Goal: Register for event/course

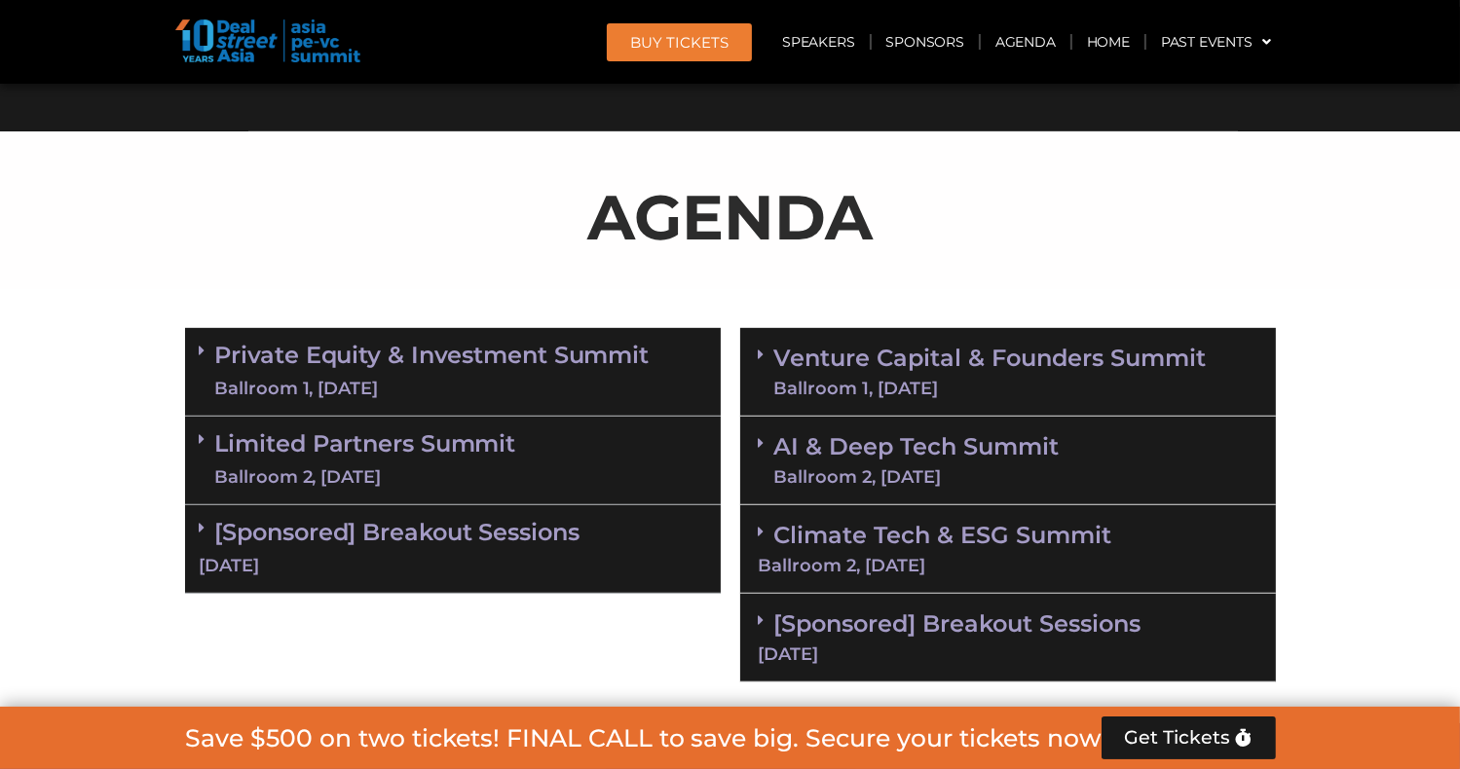
scroll to position [1071, 0]
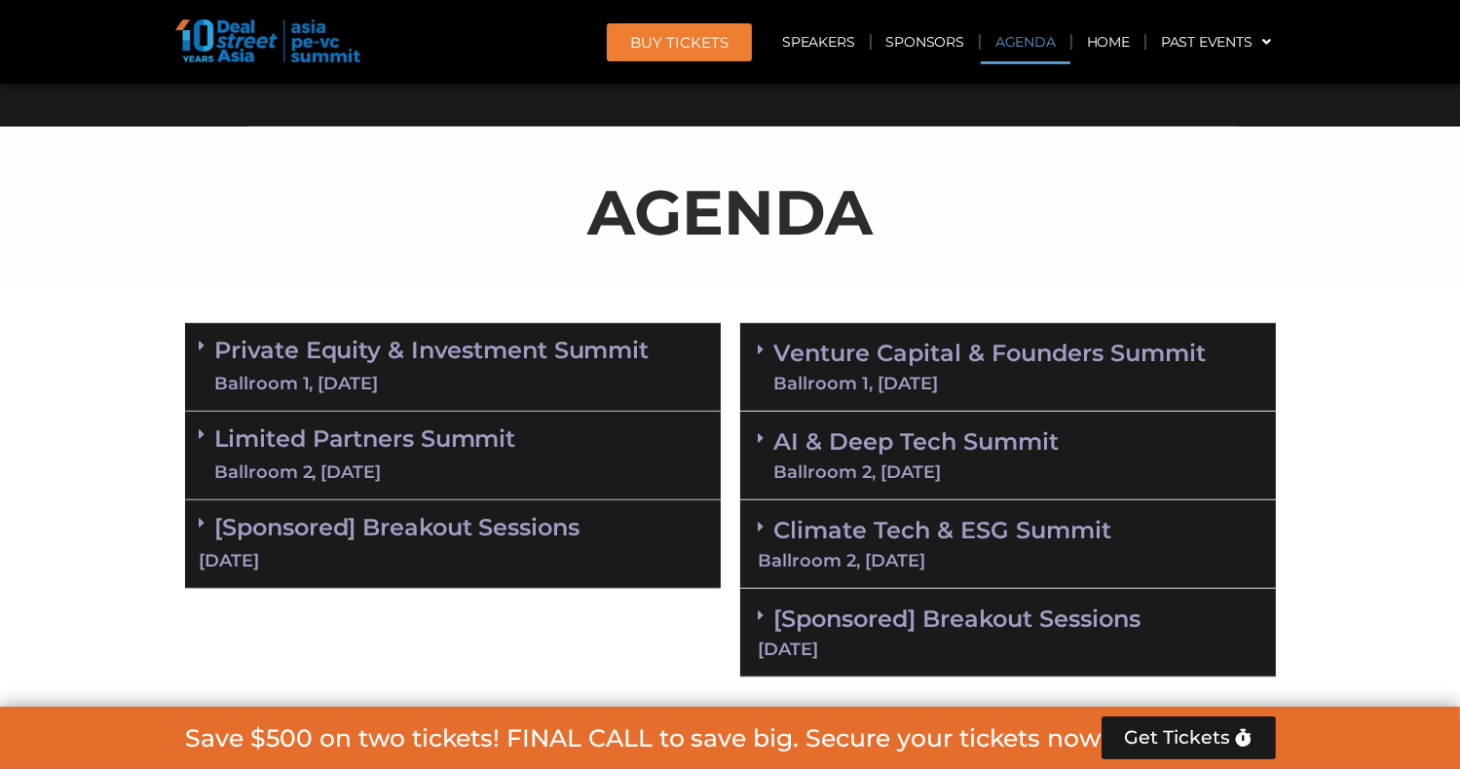
click at [798, 352] on link "Venture Capital & Founders​ Summit Ballroom 1, [DATE]" at bounding box center [990, 367] width 432 height 51
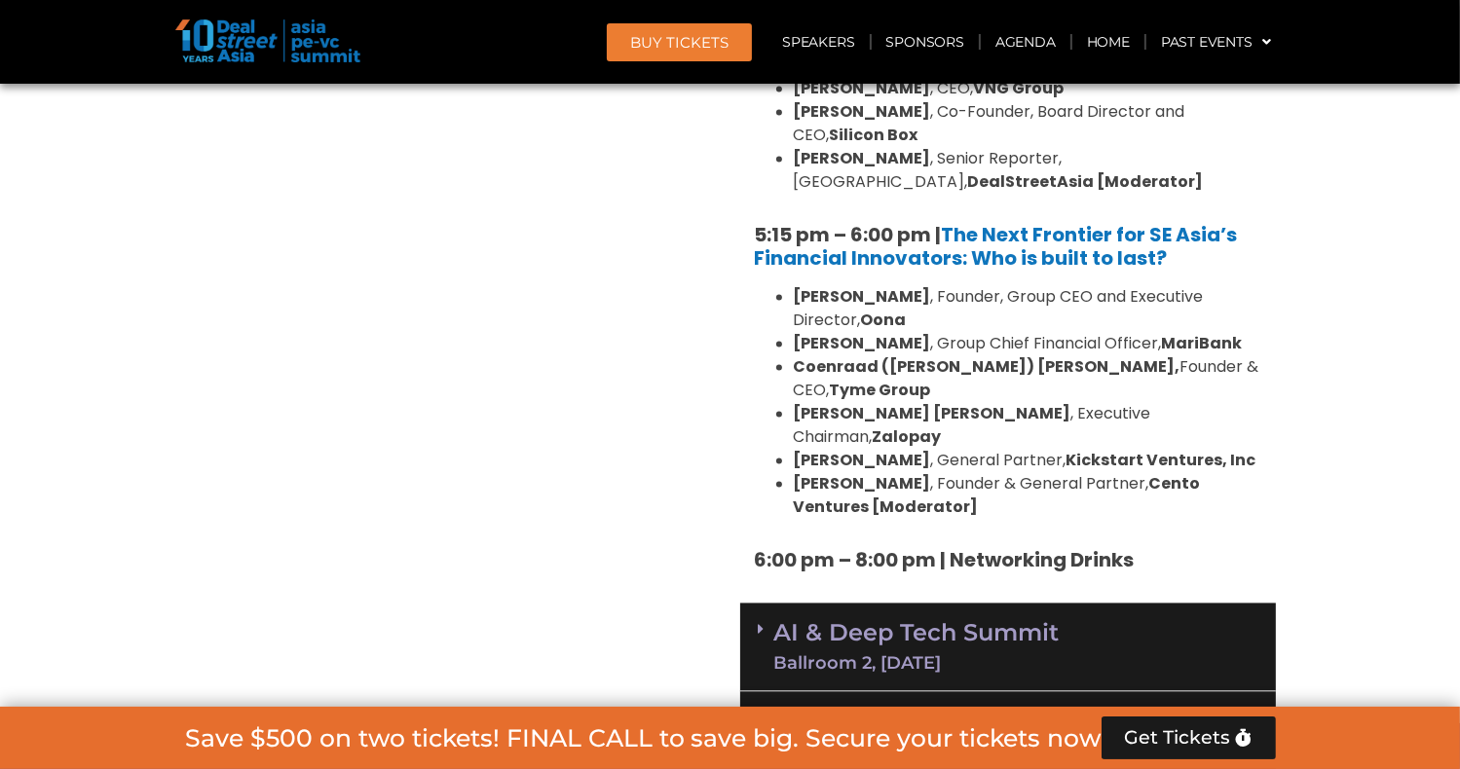
scroll to position [3797, 0]
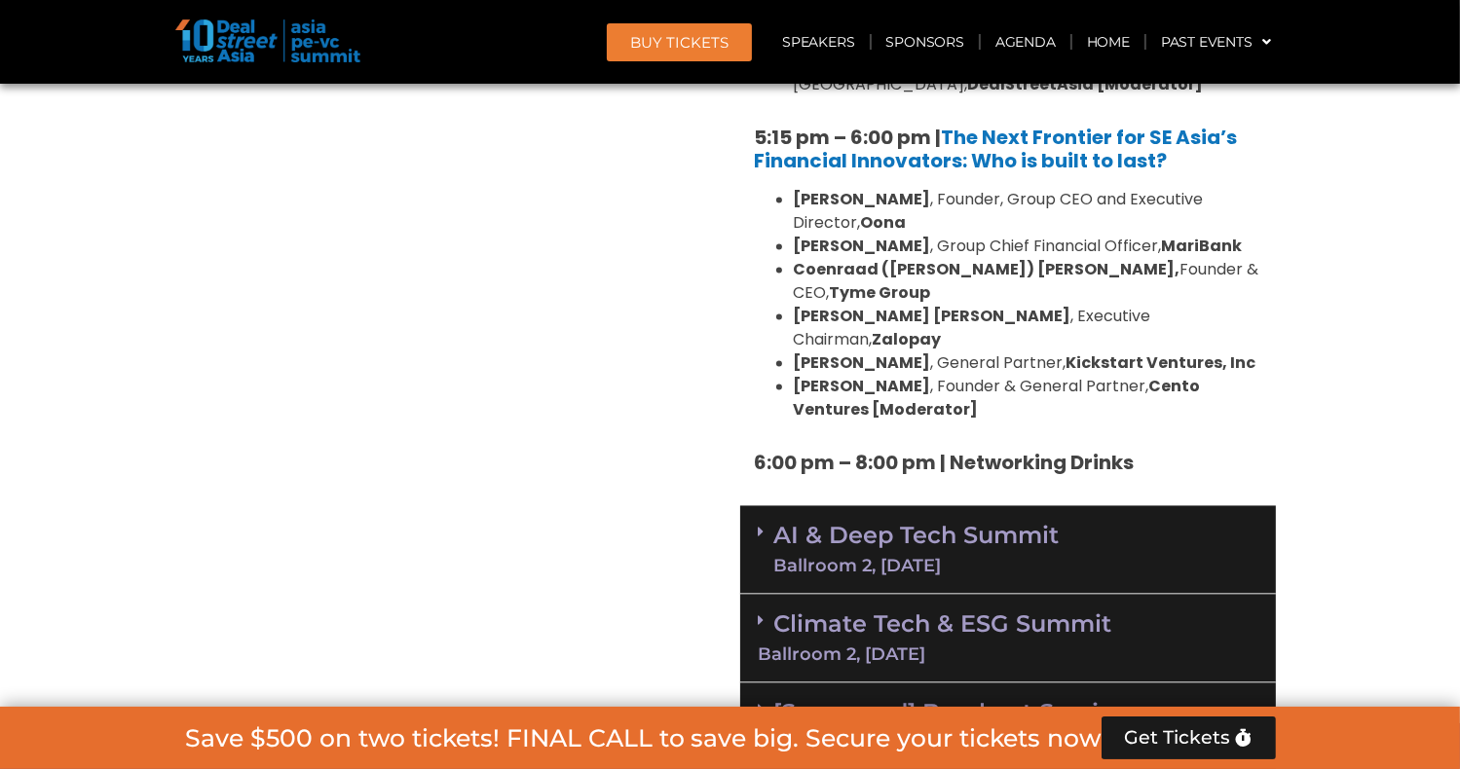
click at [770, 524] on span at bounding box center [767, 549] width 16 height 51
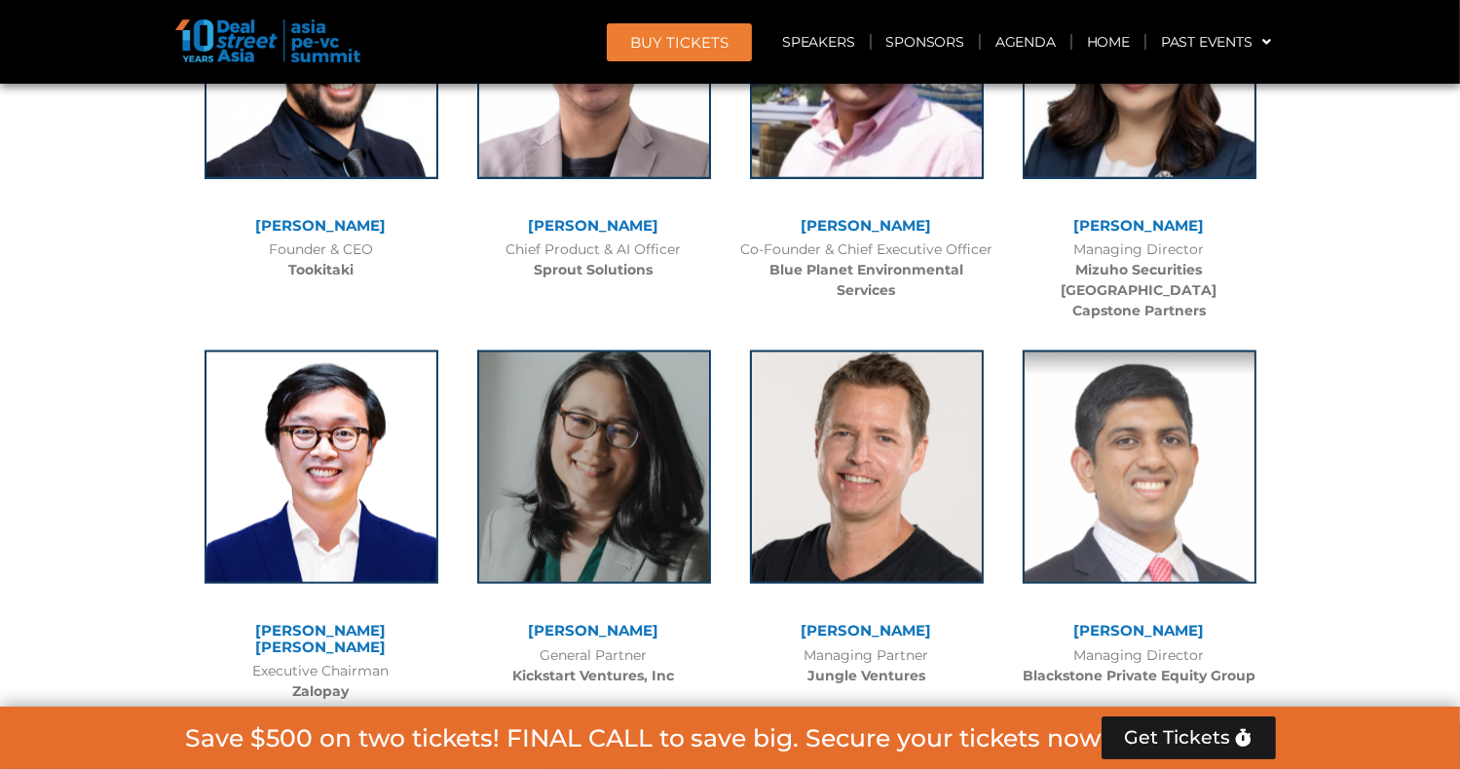
scroll to position [17332, 0]
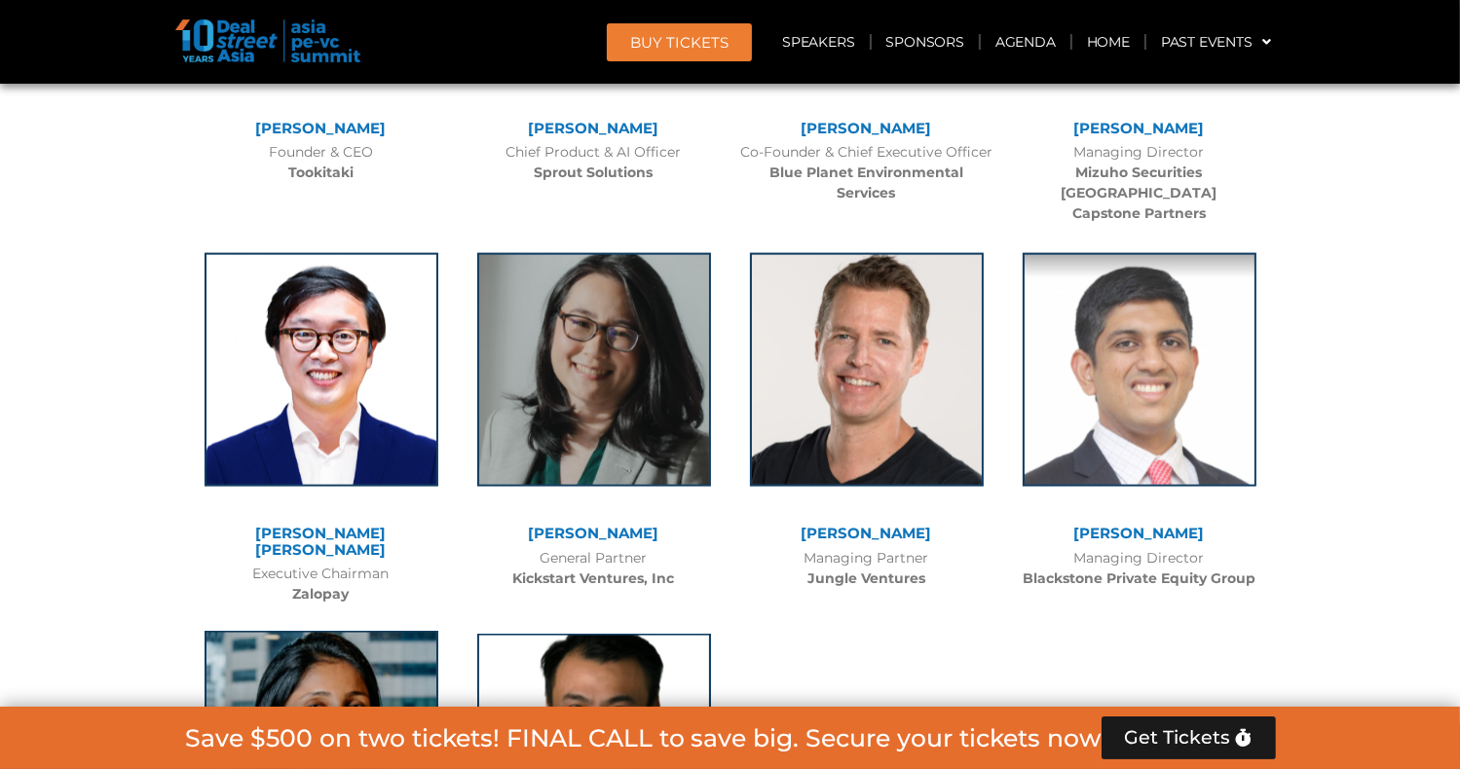
click at [315, 631] on img at bounding box center [321, 748] width 234 height 234
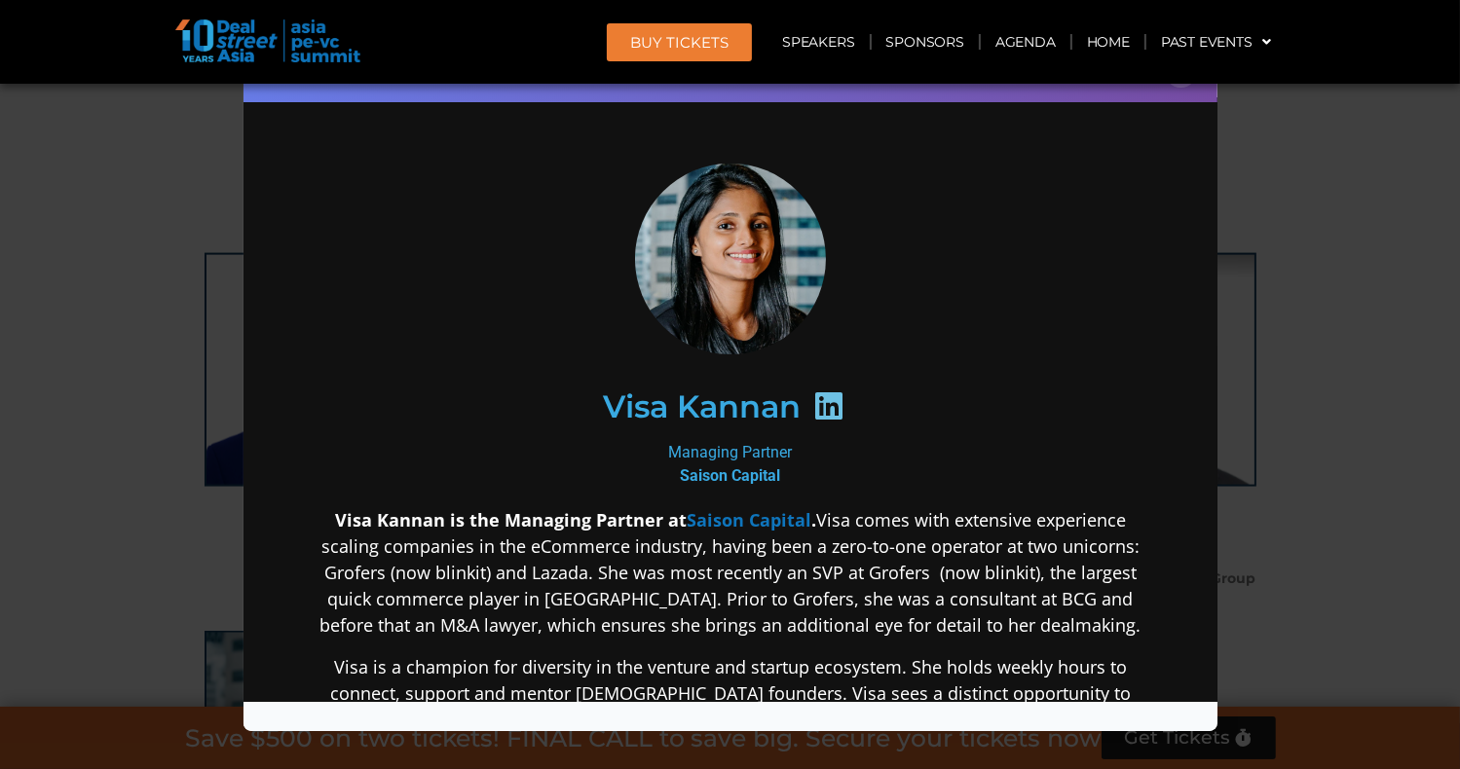
scroll to position [195, 0]
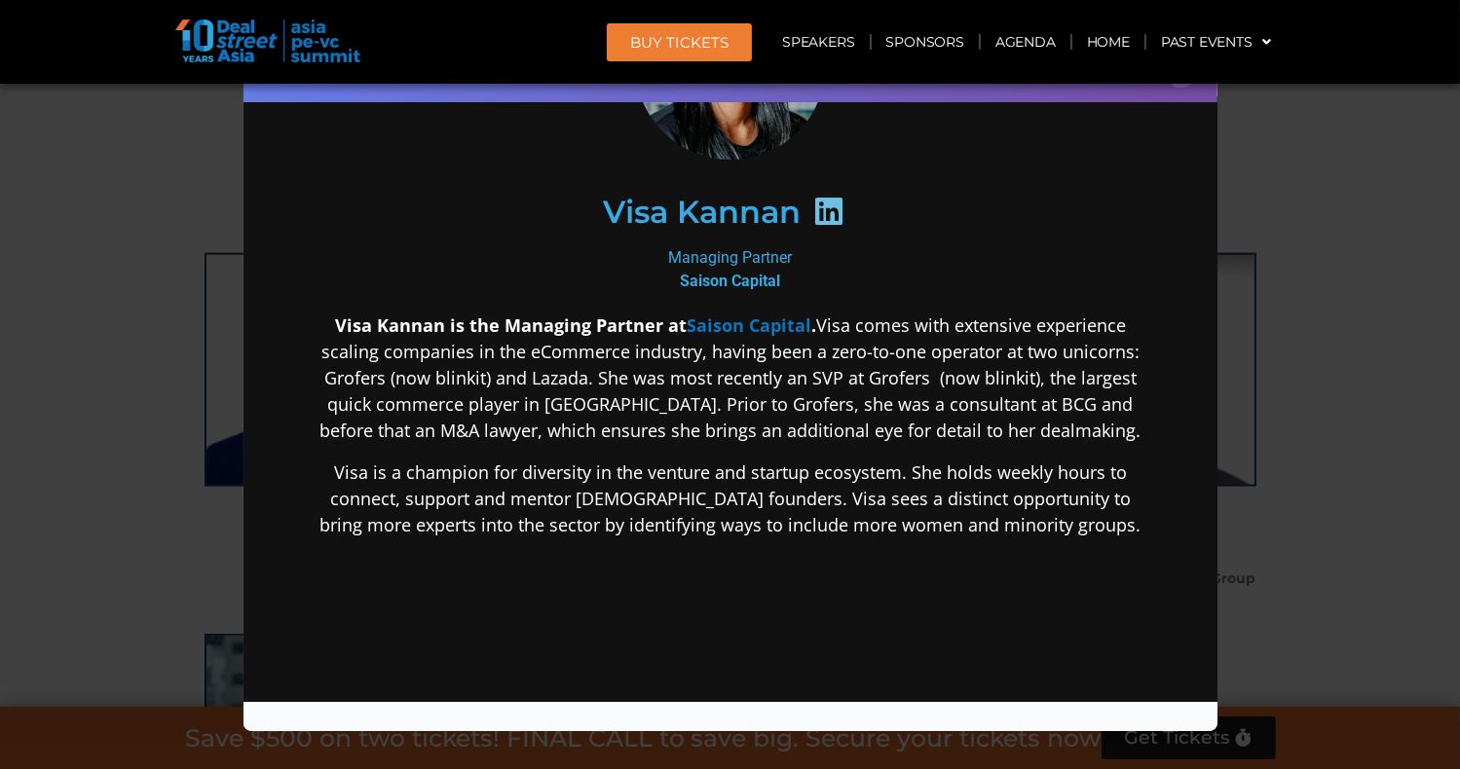
click at [823, 210] on icon at bounding box center [827, 210] width 31 height 31
click at [95, 278] on div "Speaker Profile ×" at bounding box center [730, 384] width 1460 height 769
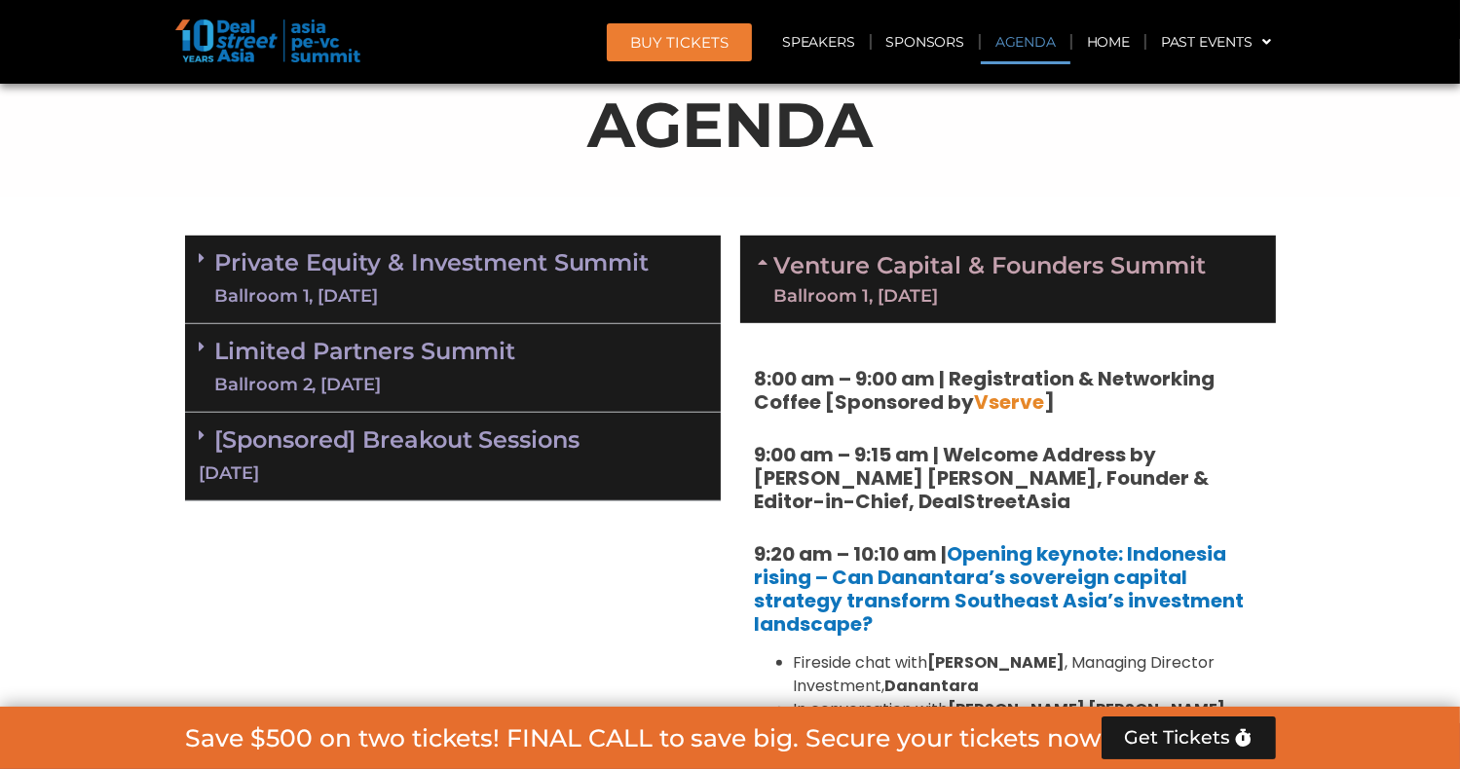
scroll to position [1266, 0]
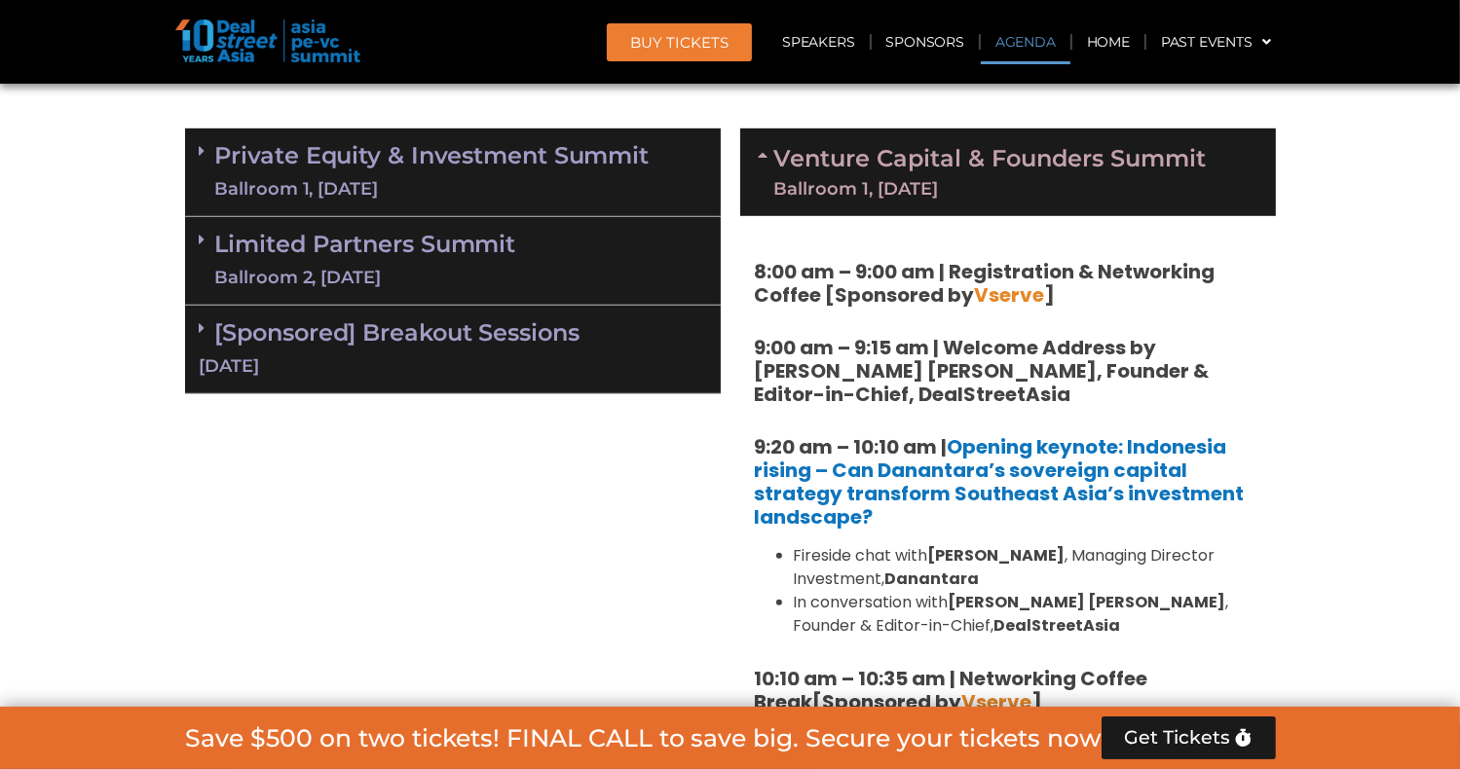
click at [354, 167] on link "Private Equity & Investment Summit Ballroom 1, [DATE]" at bounding box center [432, 172] width 434 height 58
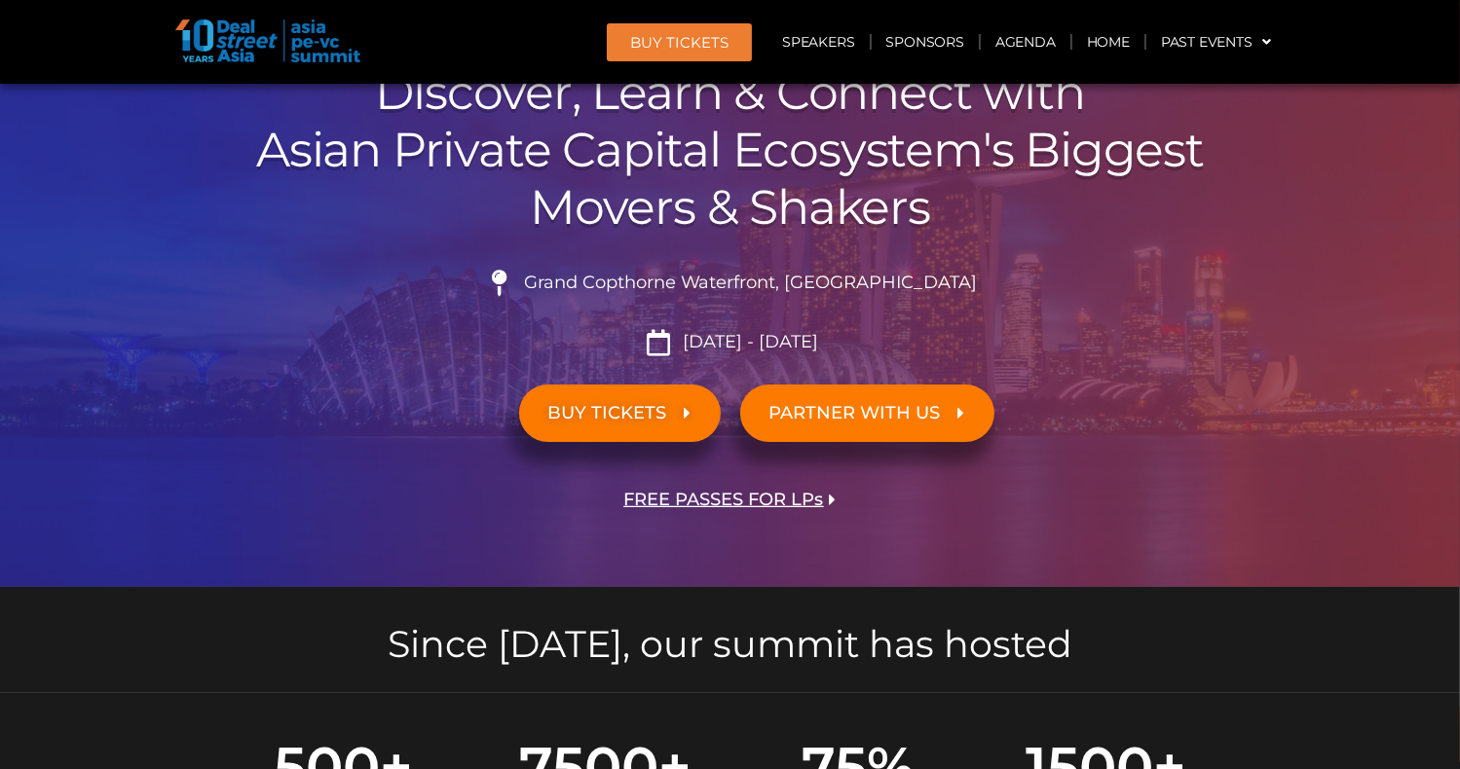
scroll to position [0, 0]
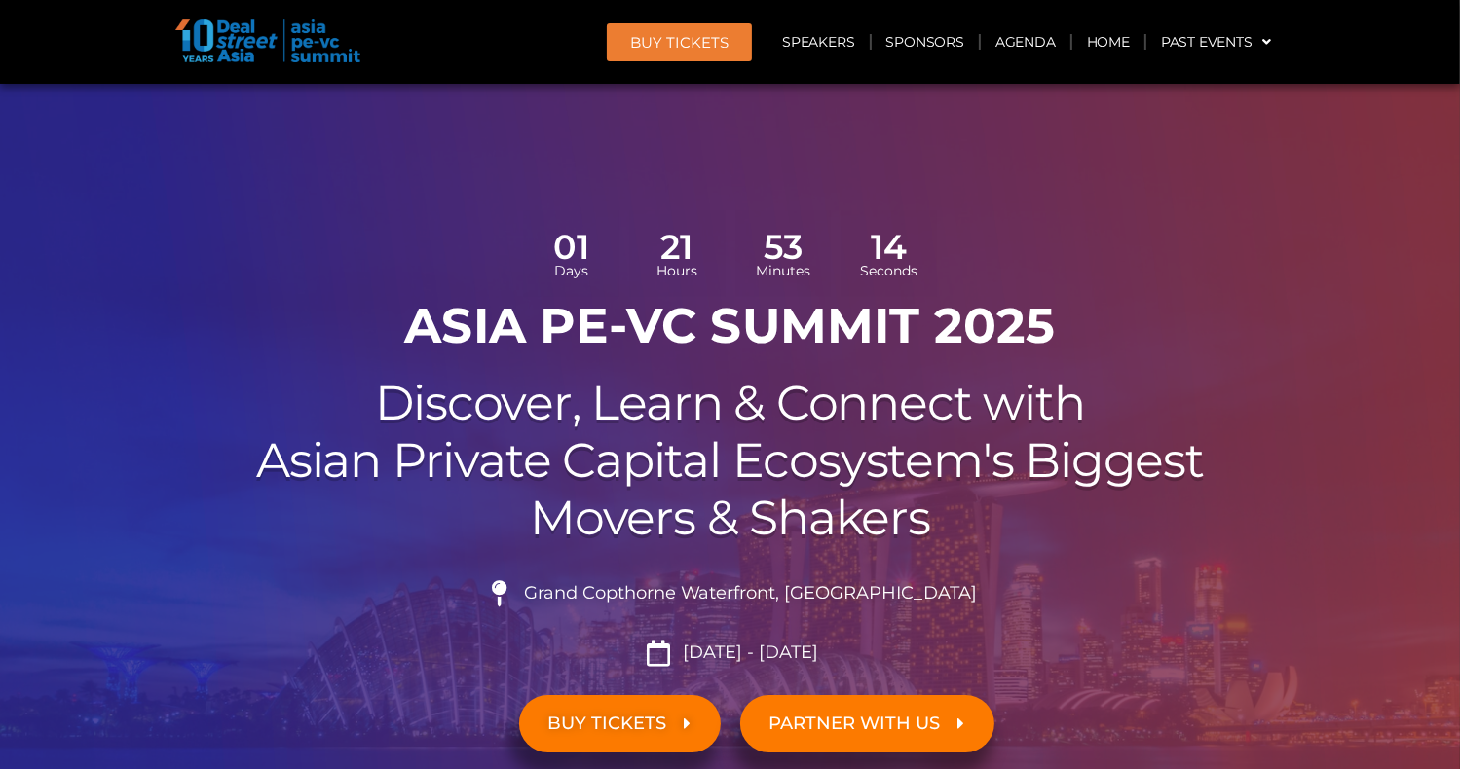
click at [660, 725] on span "BUY TICKETS" at bounding box center [607, 724] width 119 height 19
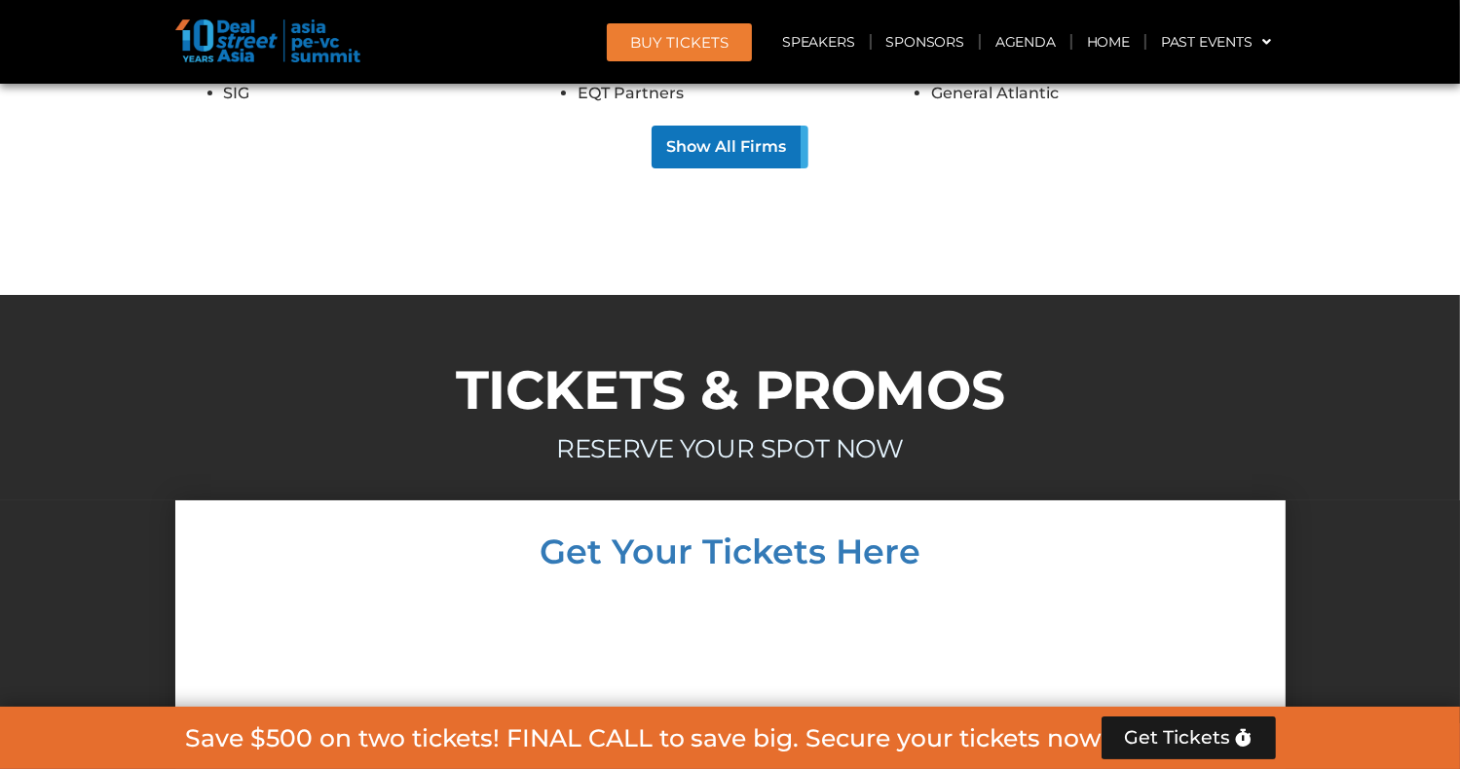
scroll to position [21680, 0]
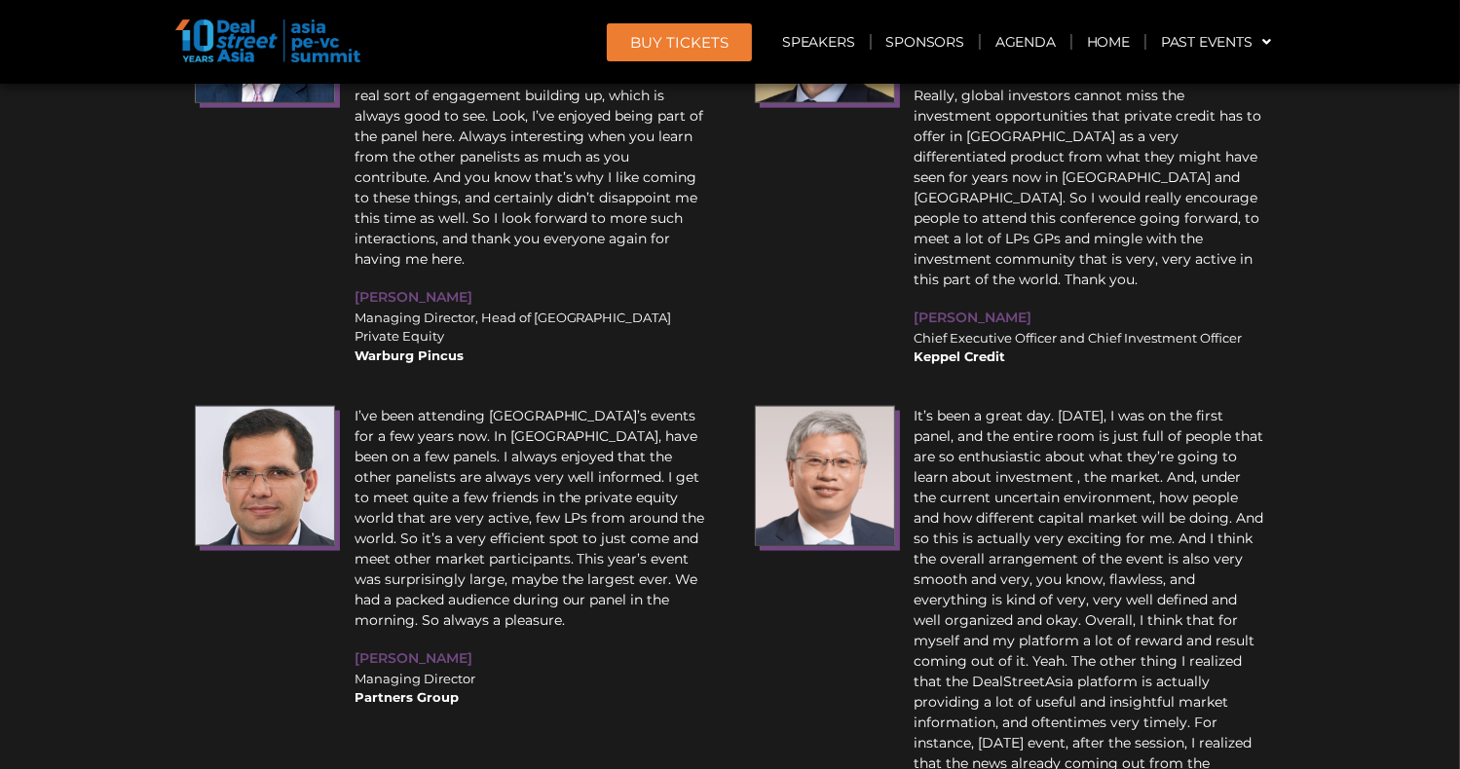
scroll to position [18135, 0]
